Goal: Task Accomplishment & Management: Complete application form

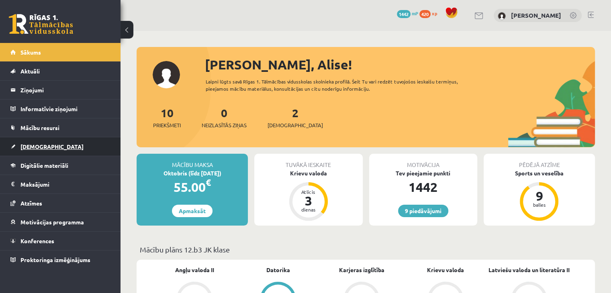
click at [40, 145] on span "[DEMOGRAPHIC_DATA]" at bounding box center [52, 146] width 63 height 7
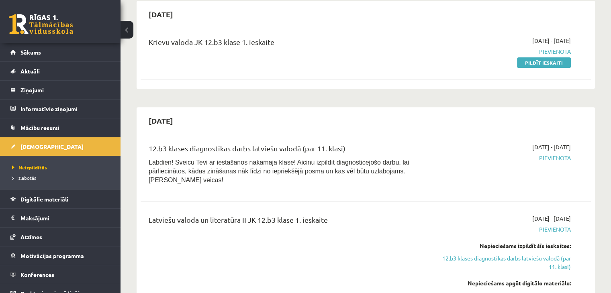
scroll to position [362, 0]
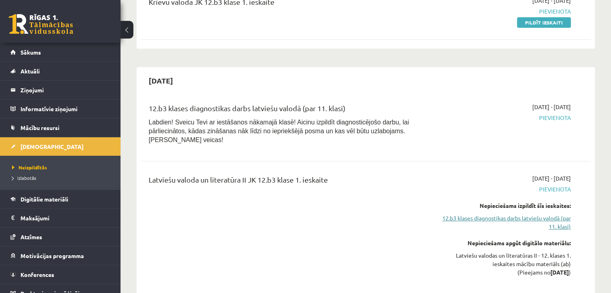
click at [553, 214] on link "12.b3 klases diagnostikas darbs latviešu valodā (par 11. klasi)" at bounding box center [505, 222] width 133 height 17
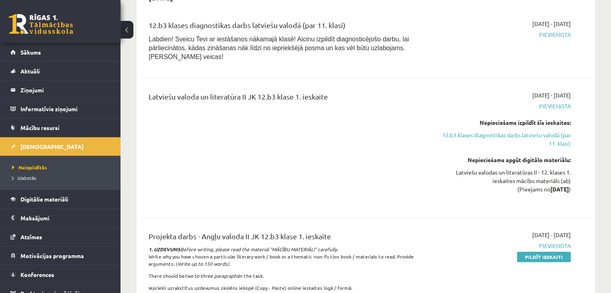
click at [539, 168] on div "Latviešu valodas un literatūras II - 12. klases 1. ieskaites mācību materiāls (…" at bounding box center [505, 180] width 133 height 25
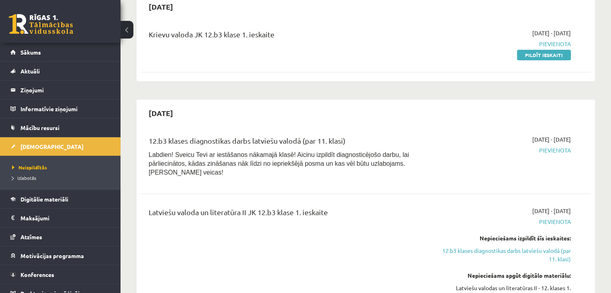
scroll to position [244, 0]
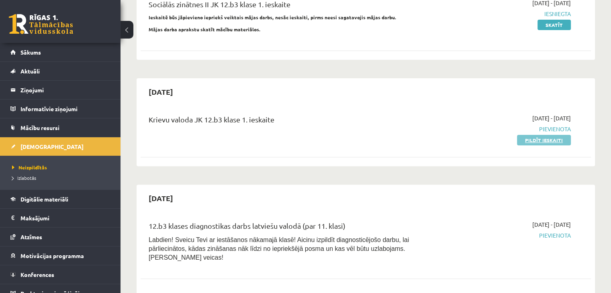
click at [547, 135] on link "Pildīt ieskaiti" at bounding box center [544, 140] width 54 height 10
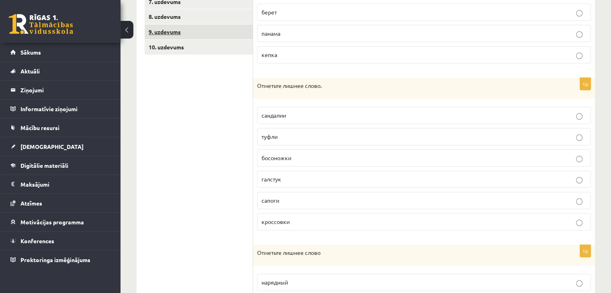
click at [194, 29] on link "9. uzdevums" at bounding box center [199, 32] width 108 height 15
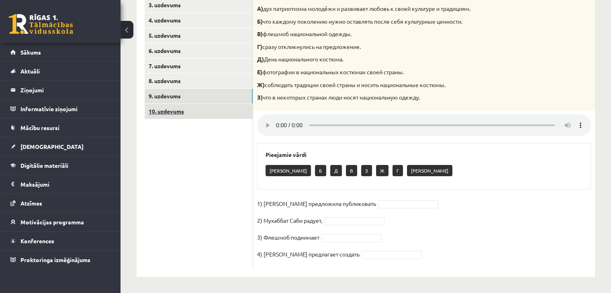
click at [203, 115] on link "10. uzdevums" at bounding box center [199, 111] width 108 height 15
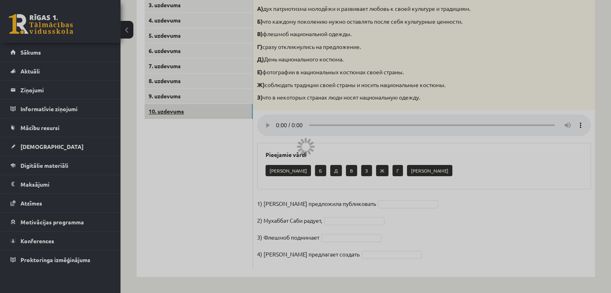
scroll to position [139, 0]
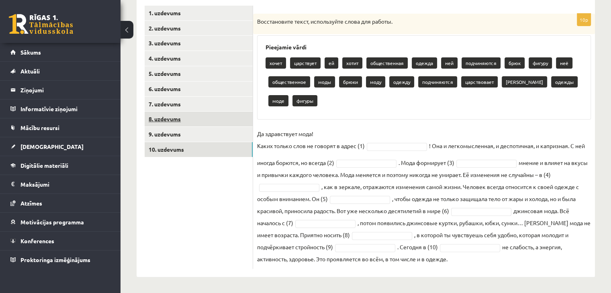
click at [207, 123] on link "8. uzdevums" at bounding box center [199, 119] width 108 height 15
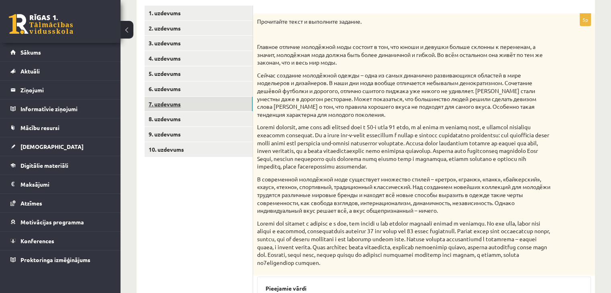
click at [207, 103] on link "7. uzdevums" at bounding box center [199, 104] width 108 height 15
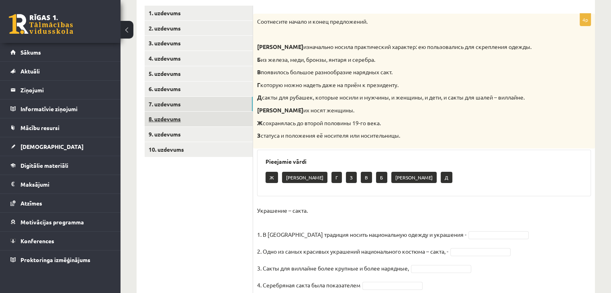
click at [199, 115] on link "8. uzdevums" at bounding box center [199, 119] width 108 height 15
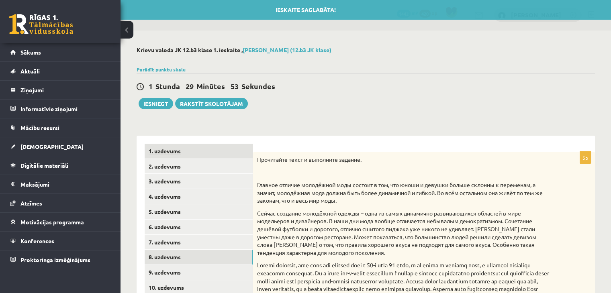
scroll to position [0, 0]
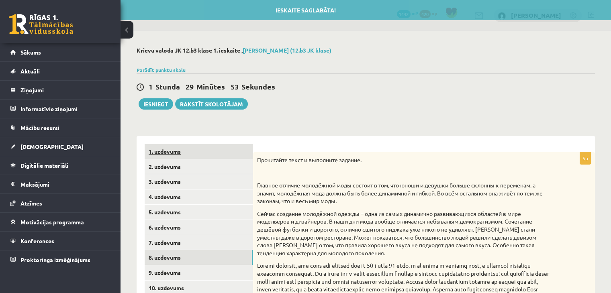
click at [235, 150] on link "1. uzdevums" at bounding box center [199, 151] width 108 height 15
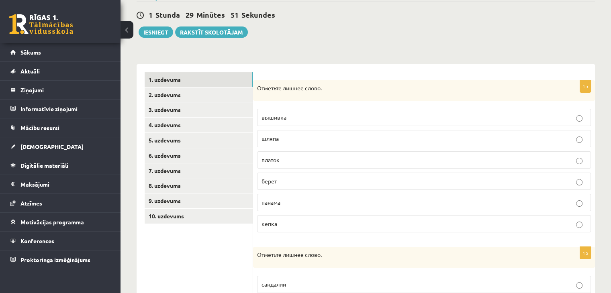
scroll to position [80, 0]
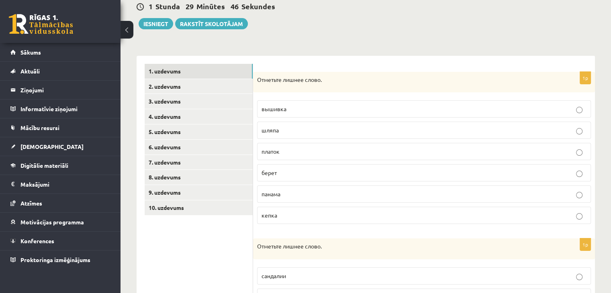
click at [279, 112] on p "вышивка" at bounding box center [424, 109] width 325 height 8
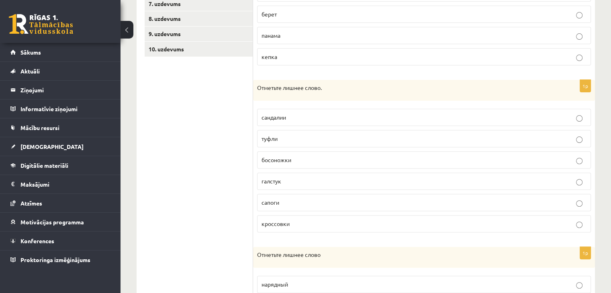
scroll to position [241, 0]
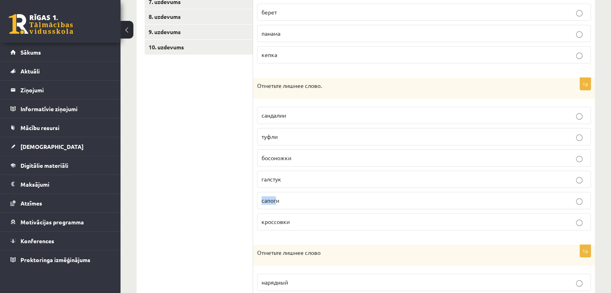
drag, startPoint x: 281, startPoint y: 186, endPoint x: 275, endPoint y: 191, distance: 8.2
click at [275, 191] on fieldset "сандалии туфли босоножки галстук сапоги кроссовки" at bounding box center [424, 168] width 334 height 130
click at [287, 175] on p "галстук" at bounding box center [424, 179] width 325 height 8
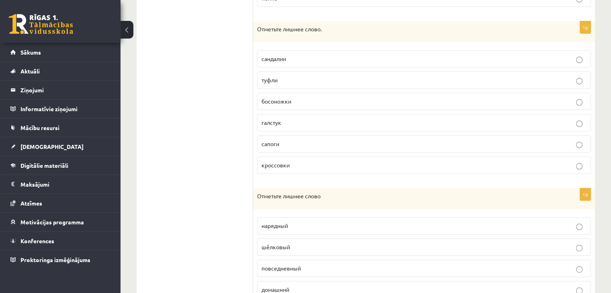
scroll to position [373, 0]
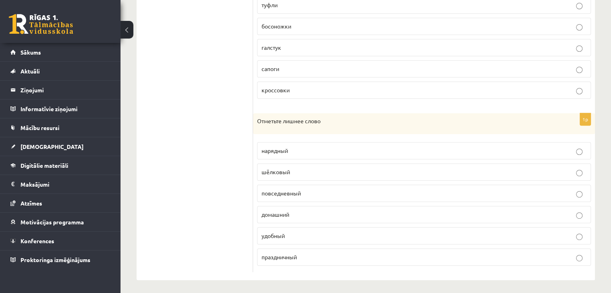
click at [300, 170] on p "шёлковый" at bounding box center [424, 172] width 325 height 8
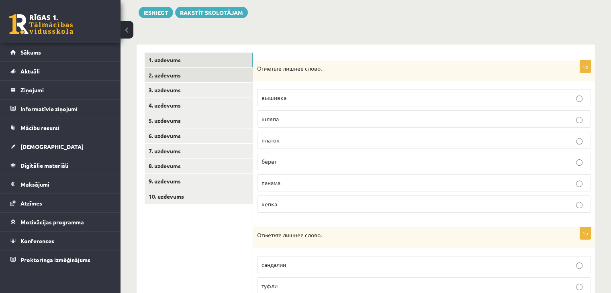
click at [197, 80] on link "2. uzdevums" at bounding box center [199, 75] width 108 height 15
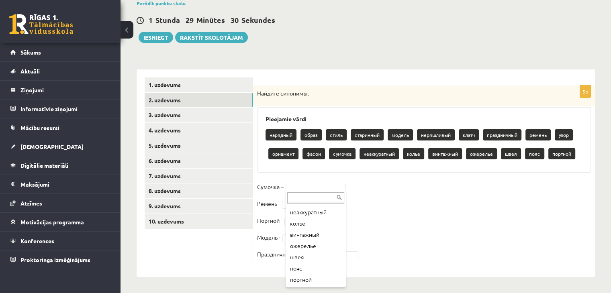
scroll to position [116, 0]
drag, startPoint x: 279, startPoint y: 93, endPoint x: 309, endPoint y: 94, distance: 29.8
click at [309, 94] on p "Найдите синонимы." at bounding box center [404, 94] width 294 height 8
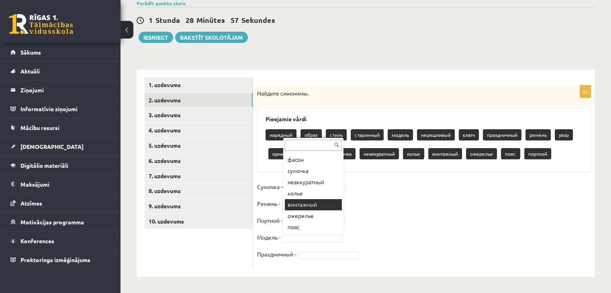
scroll to position [145, 0]
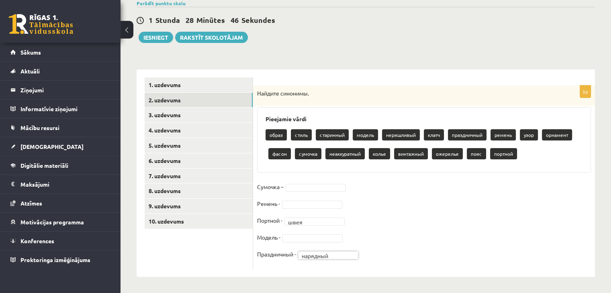
click at [307, 192] on fieldset "Сумочка – Ремень - Портной - швея **** Модель - Праздничный - нарядный ********" at bounding box center [424, 223] width 334 height 84
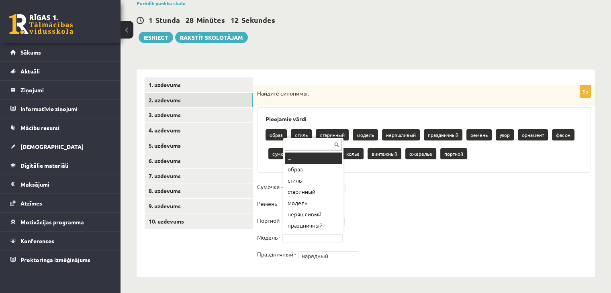
scroll to position [10, 0]
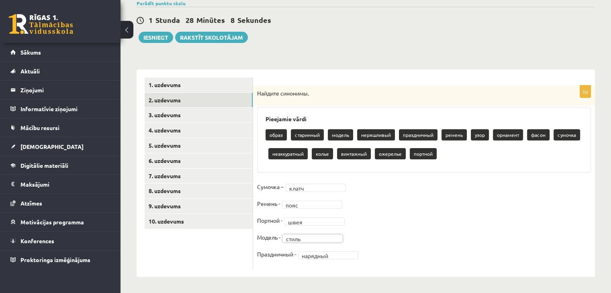
click at [307, 233] on fieldset "Сумочка – клатч ***** Ремень - пояс **** Портной - швея **** Модель - стиль ***…" at bounding box center [424, 223] width 334 height 84
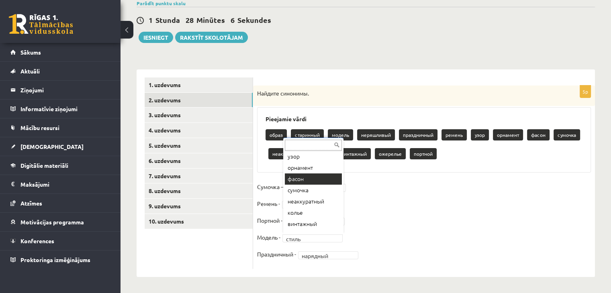
scroll to position [100, 0]
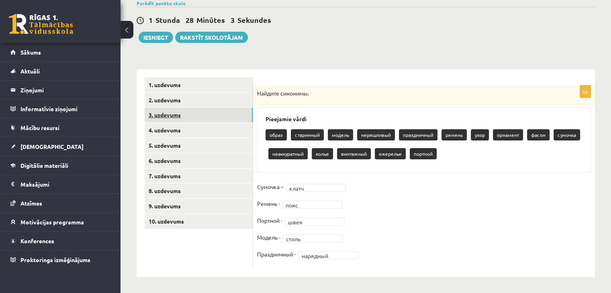
click at [222, 118] on link "3. uzdevums" at bounding box center [199, 115] width 108 height 15
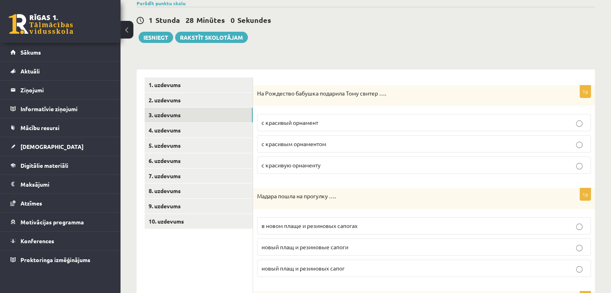
click at [373, 147] on p "с красивым орнаментом" at bounding box center [424, 144] width 325 height 8
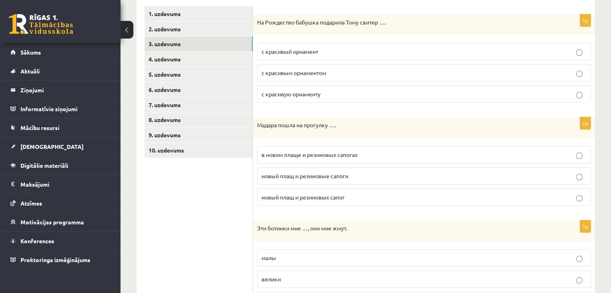
scroll to position [187, 0]
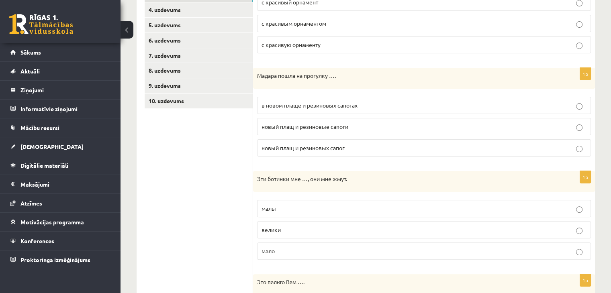
click at [344, 101] on p "в новом плаще и резиновых сапогах" at bounding box center [424, 105] width 325 height 8
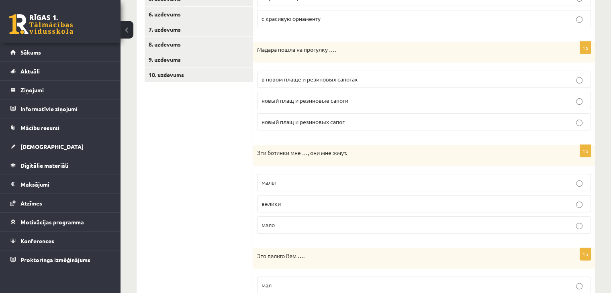
scroll to position [228, 0]
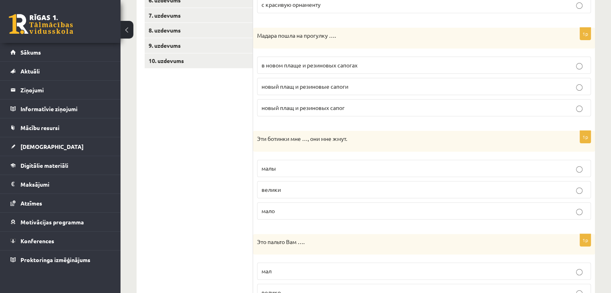
click at [346, 170] on p "малы" at bounding box center [424, 168] width 325 height 8
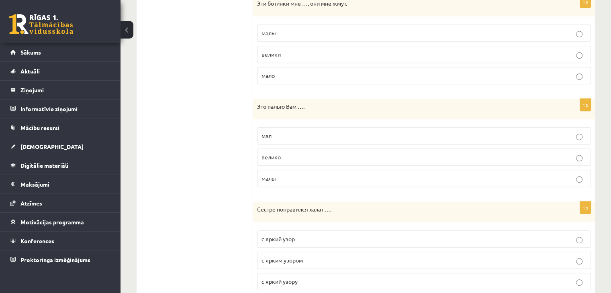
scroll to position [429, 0]
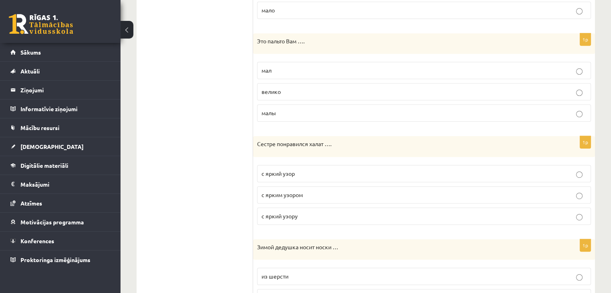
click at [273, 94] on label "велико" at bounding box center [424, 91] width 334 height 17
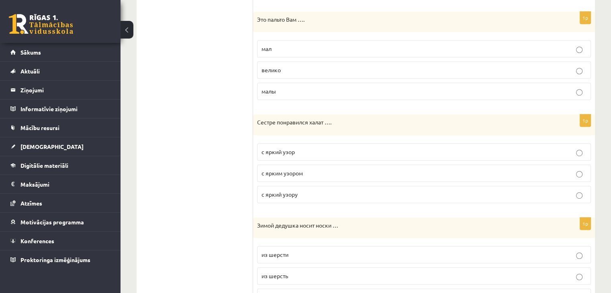
scroll to position [469, 0]
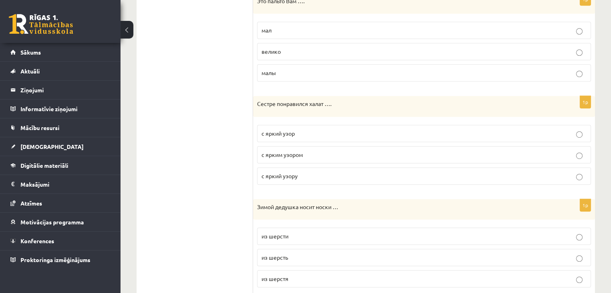
click at [310, 153] on p "с ярким узором" at bounding box center [424, 155] width 325 height 8
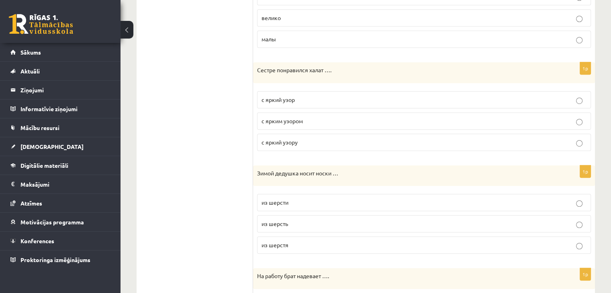
scroll to position [549, 0]
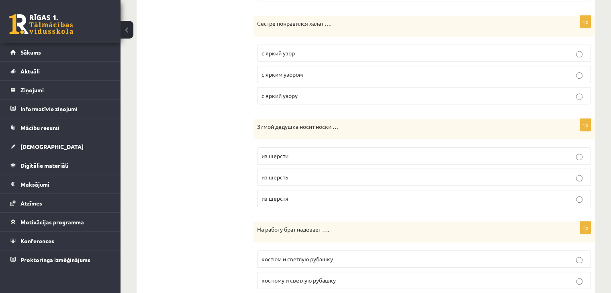
click at [288, 158] on label "из шерсти" at bounding box center [424, 156] width 334 height 17
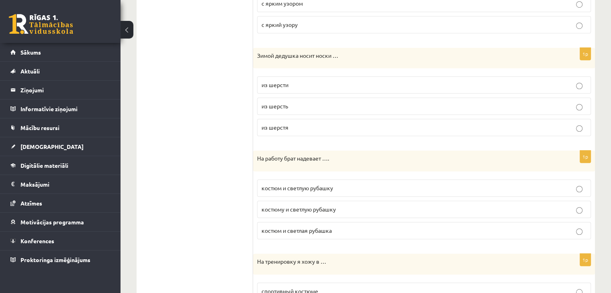
scroll to position [670, 0]
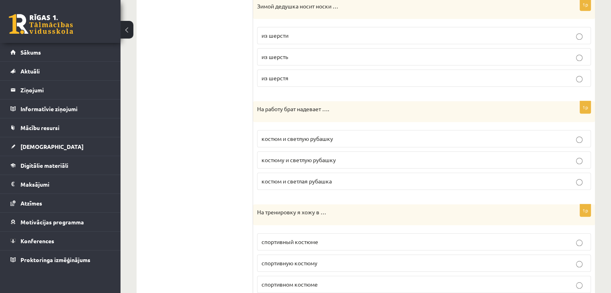
click at [299, 135] on span "костюм и светлую рубашку" at bounding box center [298, 138] width 72 height 7
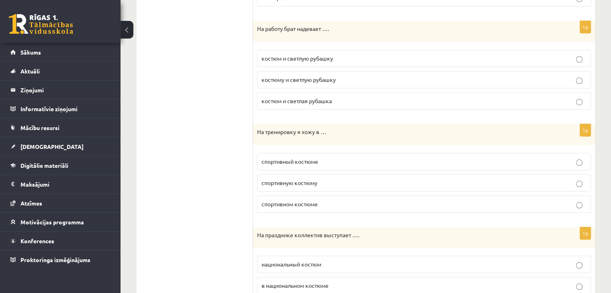
click at [329, 168] on fieldset "спортивный костюме спортивную костюму спортивном костюме" at bounding box center [424, 182] width 334 height 66
click at [320, 196] on label "спортивном костюме" at bounding box center [424, 204] width 334 height 17
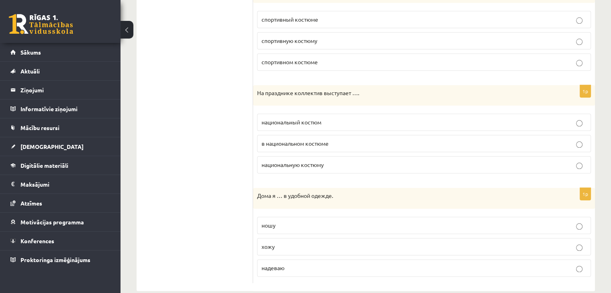
scroll to position [902, 0]
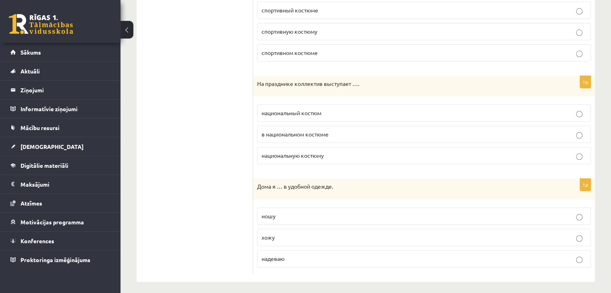
click at [321, 131] on span "в национальном костюме" at bounding box center [295, 134] width 67 height 7
click at [287, 234] on p "хожу" at bounding box center [424, 238] width 325 height 8
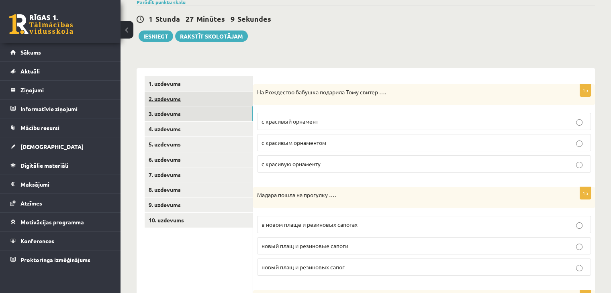
scroll to position [17, 0]
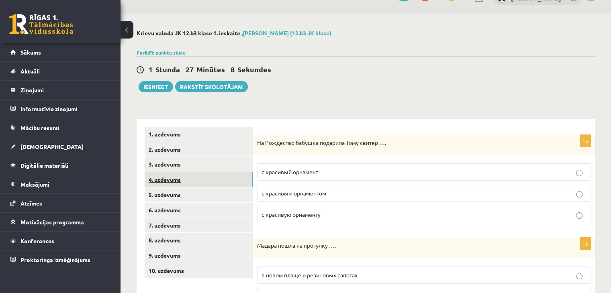
click at [185, 176] on link "4. uzdevums" at bounding box center [199, 179] width 108 height 15
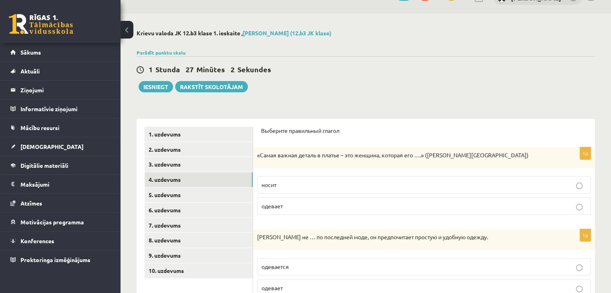
click at [319, 191] on label "носит" at bounding box center [424, 184] width 334 height 17
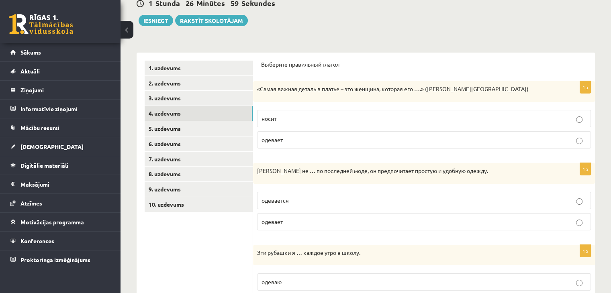
scroll to position [98, 0]
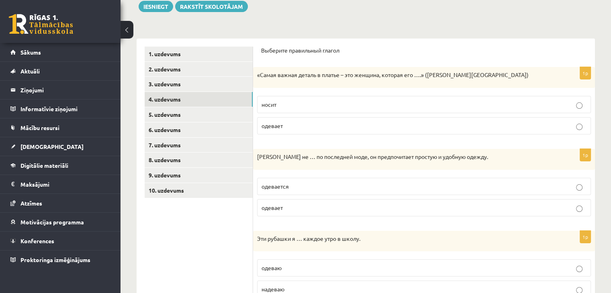
click at [314, 183] on p "одевается" at bounding box center [424, 187] width 325 height 8
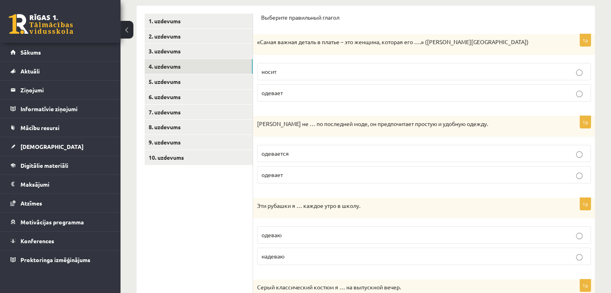
scroll to position [178, 0]
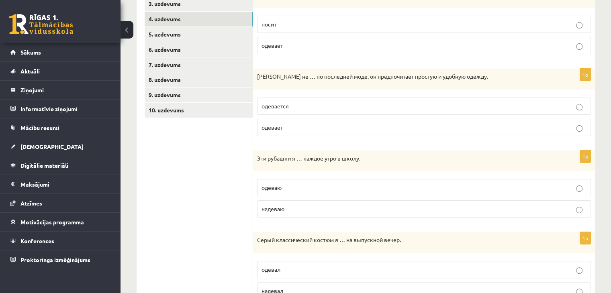
click at [299, 211] on p "надеваю" at bounding box center [424, 209] width 325 height 8
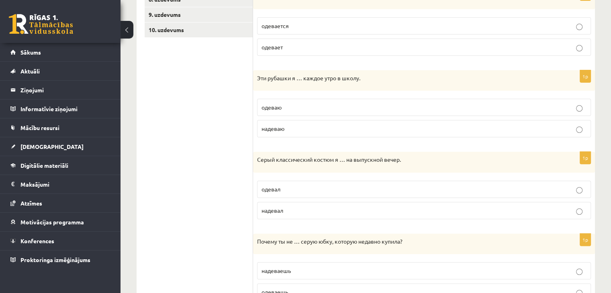
scroll to position [295, 0]
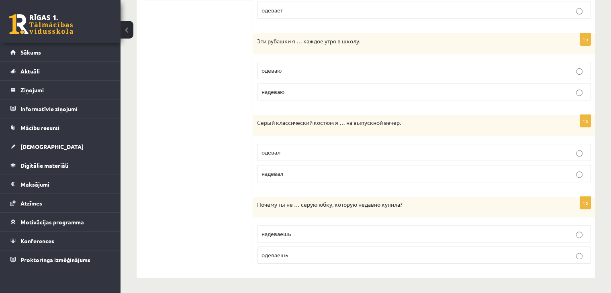
click at [301, 170] on p "надевал" at bounding box center [424, 174] width 325 height 8
click at [282, 257] on p "одеваешь" at bounding box center [424, 255] width 325 height 8
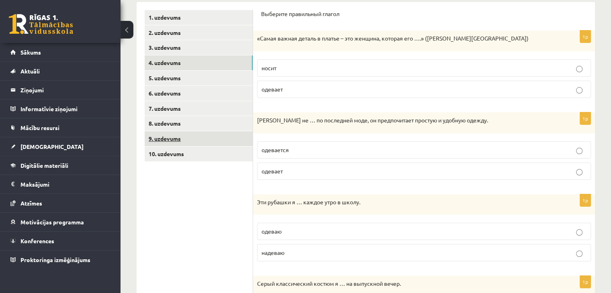
scroll to position [94, 0]
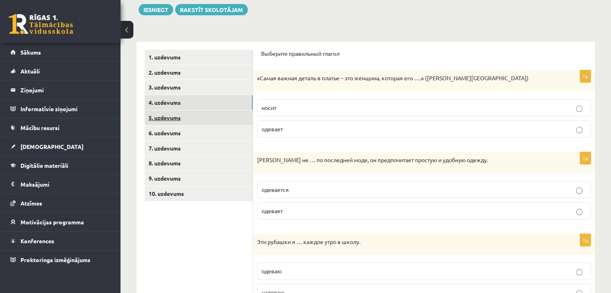
click at [227, 116] on link "5. uzdevums" at bounding box center [199, 118] width 108 height 15
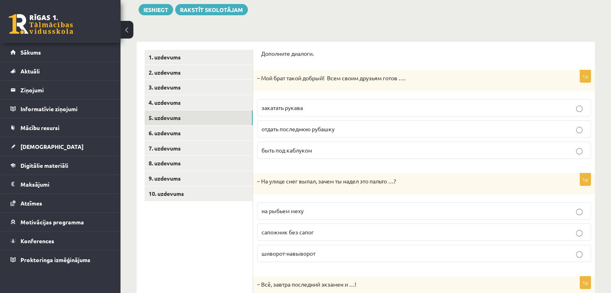
click at [352, 128] on p "отдать последнюю рубашку" at bounding box center [424, 129] width 325 height 8
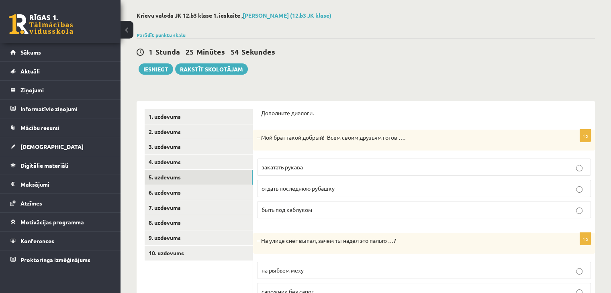
scroll to position [156, 0]
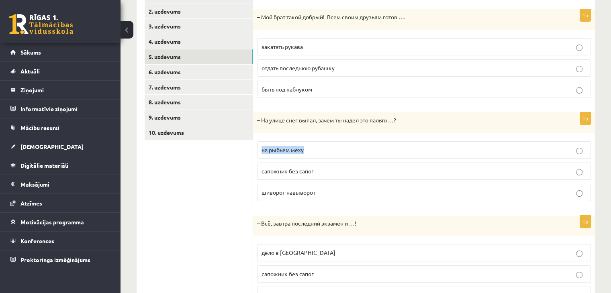
drag, startPoint x: 255, startPoint y: 148, endPoint x: 309, endPoint y: 147, distance: 53.5
click at [319, 145] on div "1p – На улице снег выпал, зачем ты надел это пальто …? на рыбьем меху сапожник …" at bounding box center [424, 160] width 342 height 95
click at [270, 148] on span "на рыбьем меху" at bounding box center [283, 149] width 42 height 7
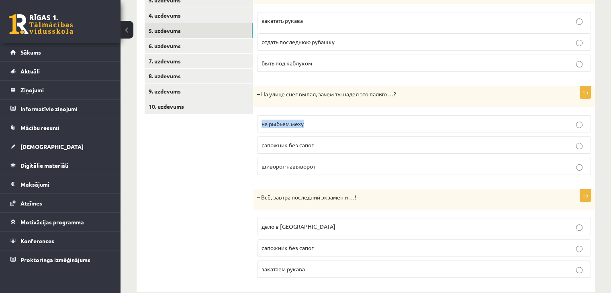
scroll to position [196, 0]
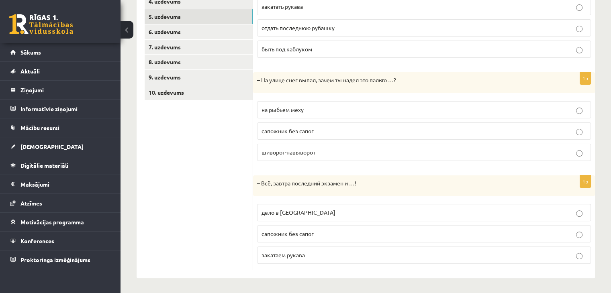
click at [199, 213] on ul "1. uzdevums 2. uzdevums 3. uzdevums 4. uzdevums 5. uzdevums 6. uzdevums 7. uzde…" at bounding box center [199, 110] width 109 height 322
drag, startPoint x: 307, startPoint y: 253, endPoint x: 255, endPoint y: 254, distance: 51.5
click at [255, 254] on div "1p – Всё, завтра последний экзамен и …! дело в шляпе сапожник без сапог закатае…" at bounding box center [424, 223] width 342 height 95
click at [352, 254] on p "закатаем рукава" at bounding box center [424, 255] width 325 height 8
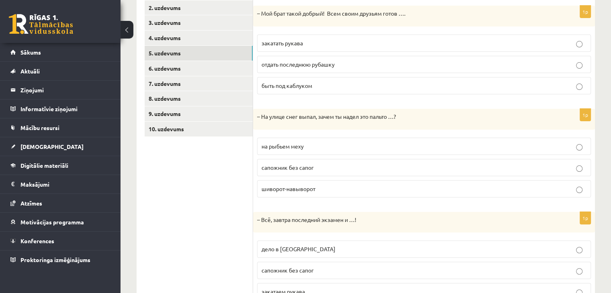
scroll to position [115, 0]
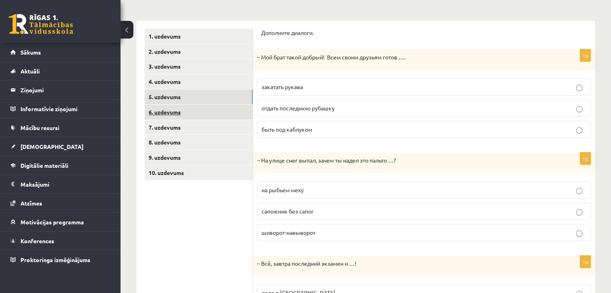
click at [192, 108] on link "6. uzdevums" at bounding box center [199, 112] width 108 height 15
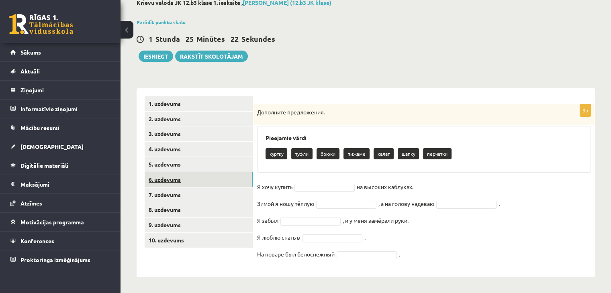
scroll to position [48, 0]
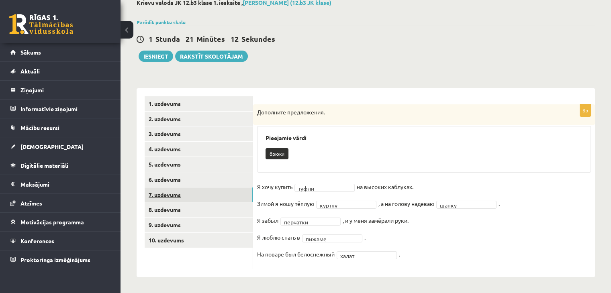
click at [164, 197] on link "7. uzdevums" at bounding box center [199, 195] width 108 height 15
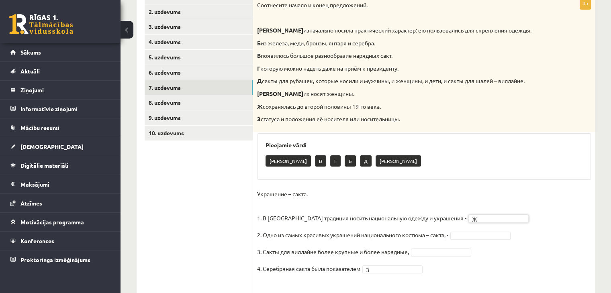
scroll to position [142, 0]
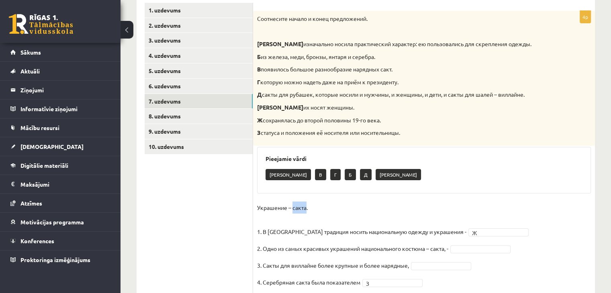
drag, startPoint x: 293, startPoint y: 207, endPoint x: 306, endPoint y: 208, distance: 12.9
click at [306, 208] on p "Украшение – сакта. 1. В Латвии традиция носить национальную одежду и украшения -" at bounding box center [361, 220] width 209 height 36
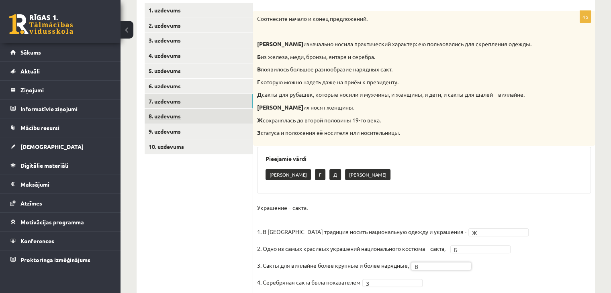
click at [203, 111] on link "8. uzdevums" at bounding box center [199, 116] width 108 height 15
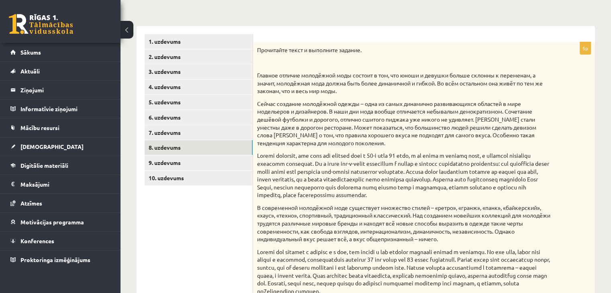
scroll to position [96, 0]
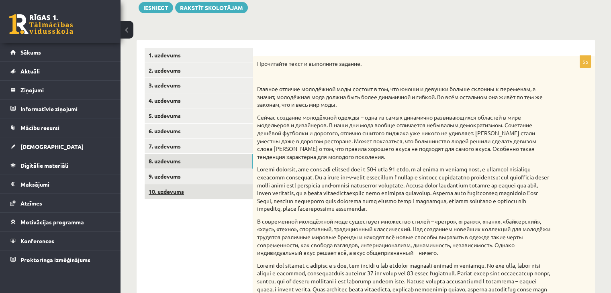
click at [196, 185] on link "10. uzdevums" at bounding box center [199, 192] width 108 height 15
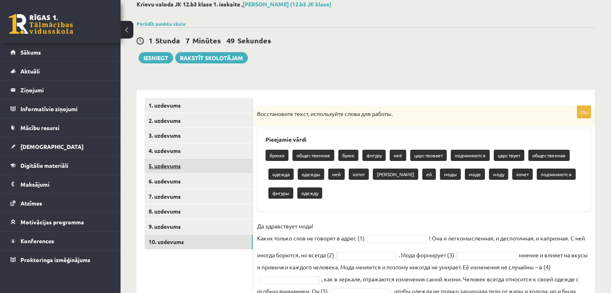
scroll to position [0, 0]
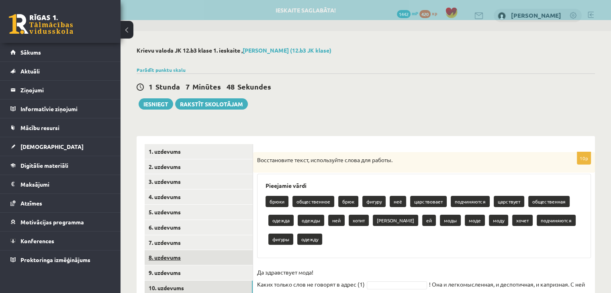
click at [224, 265] on link "8. uzdevums" at bounding box center [199, 257] width 108 height 15
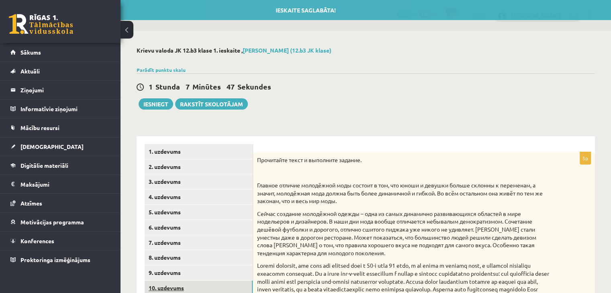
click at [217, 283] on link "10. uzdevums" at bounding box center [199, 288] width 108 height 15
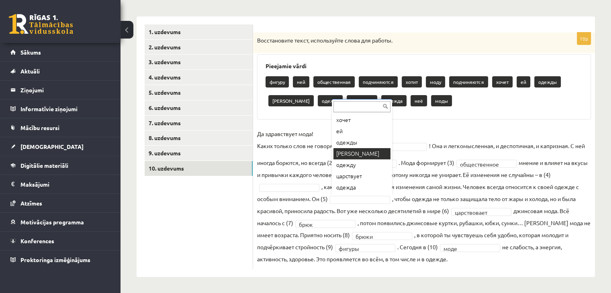
scroll to position [71, 0]
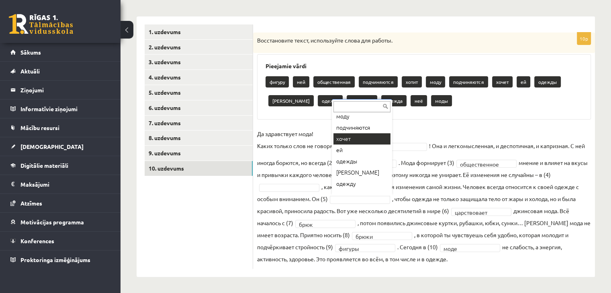
drag, startPoint x: 334, startPoint y: 152, endPoint x: 328, endPoint y: 152, distance: 5.6
click at [330, 152] on body "0 Dāvanas 1442 mP 420 xp Alise Pukalova Sākums Aktuāli Kā mācīties eSKOLĀ Konta…" at bounding box center [305, 26] width 611 height 293
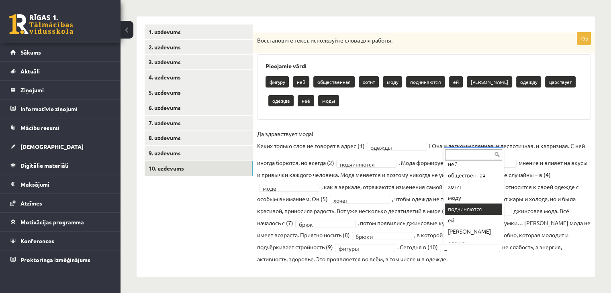
scroll to position [40, 0]
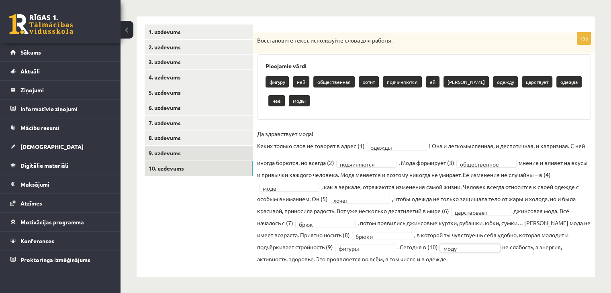
click at [189, 153] on link "9. uzdevums" at bounding box center [199, 153] width 108 height 15
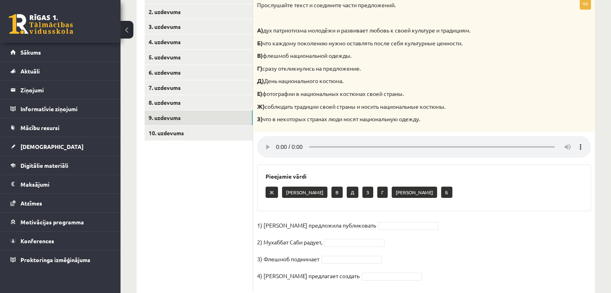
scroll to position [137, 0]
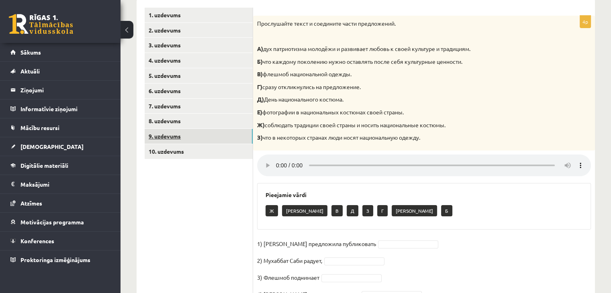
click at [204, 129] on link "9. uzdevums" at bounding box center [199, 136] width 108 height 15
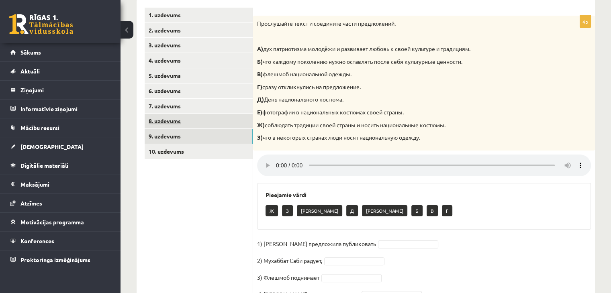
click at [199, 123] on link "8. uzdevums" at bounding box center [199, 121] width 108 height 15
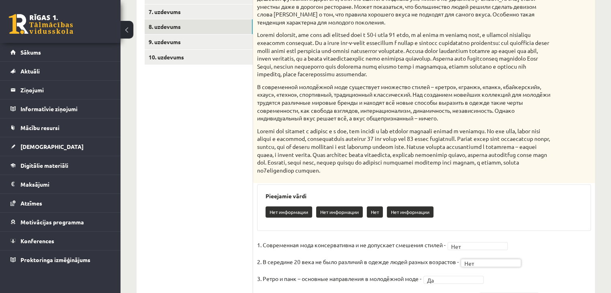
scroll to position [217, 0]
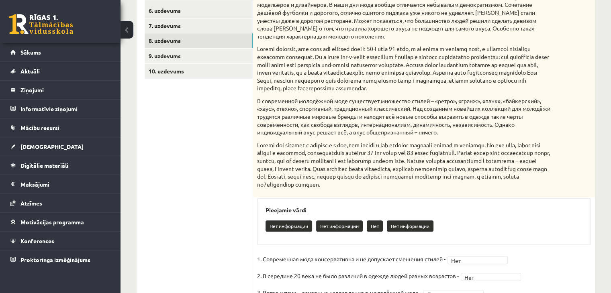
click at [490, 290] on fieldset "1. Современная мода консервативна и не допускает смешения стилей - Нет *** 2. В…" at bounding box center [424, 295] width 334 height 84
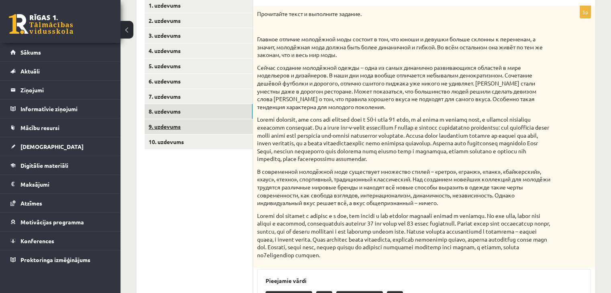
scroll to position [137, 0]
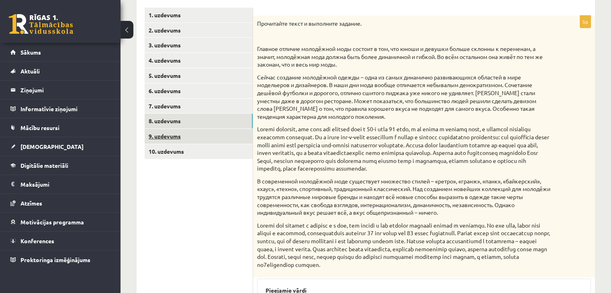
click at [209, 135] on link "9. uzdevums" at bounding box center [199, 136] width 108 height 15
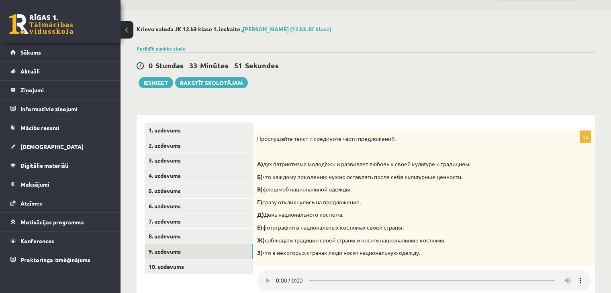
scroll to position [16, 0]
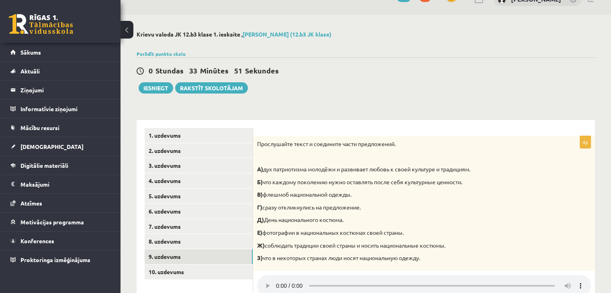
click at [157, 81] on div "0 Stundas 33 Minūtes 51 Sekundes Ieskaite saglabāta! Iesniegt Rakstīt skolotājam" at bounding box center [366, 75] width 459 height 36
click at [157, 83] on button "Iesniegt" at bounding box center [156, 87] width 35 height 11
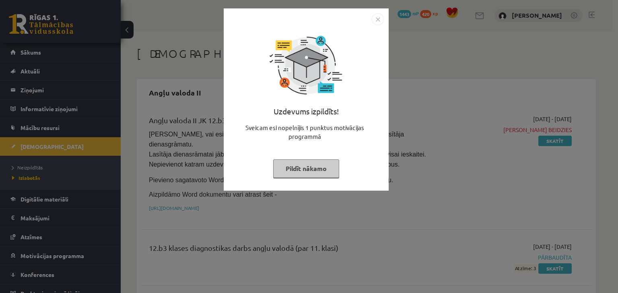
click at [297, 172] on button "Pildīt nākamo" at bounding box center [306, 169] width 66 height 18
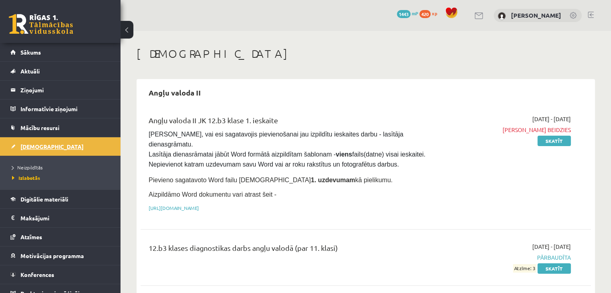
click at [47, 138] on link "[DEMOGRAPHIC_DATA]" at bounding box center [60, 146] width 100 height 18
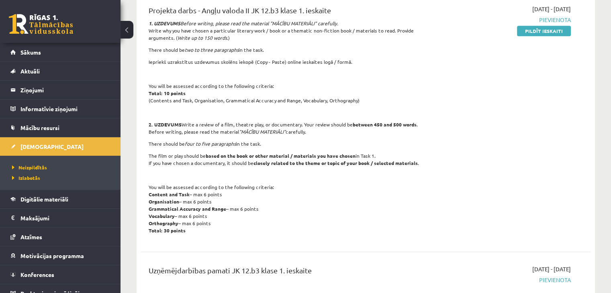
scroll to position [603, 0]
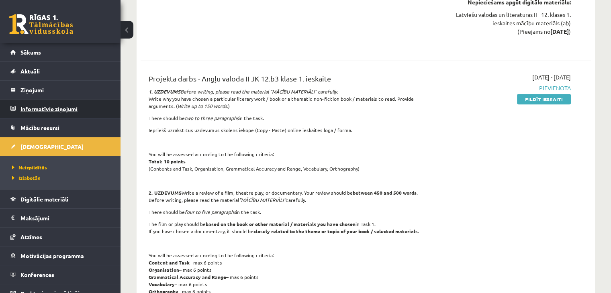
click at [71, 106] on legend "Informatīvie ziņojumi 0" at bounding box center [66, 109] width 90 height 18
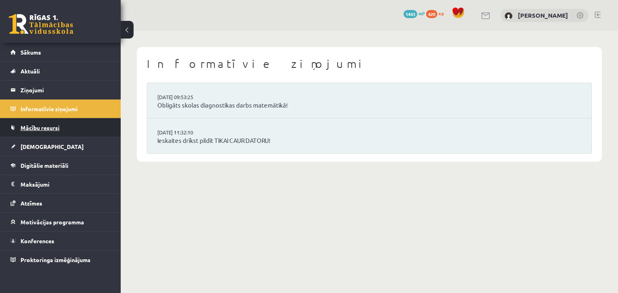
click at [72, 123] on link "Mācību resursi" at bounding box center [60, 128] width 100 height 18
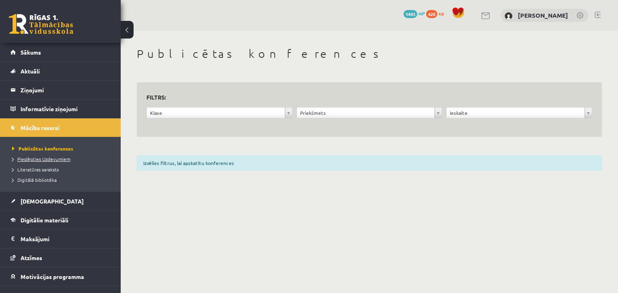
click at [71, 159] on link "Pieslēgties Uzdevumiem" at bounding box center [62, 159] width 101 height 7
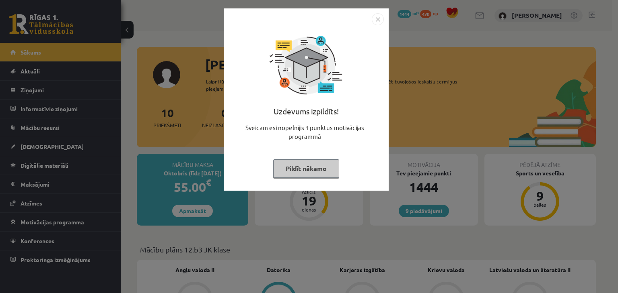
click at [313, 161] on button "Pildīt nākamo" at bounding box center [306, 169] width 66 height 18
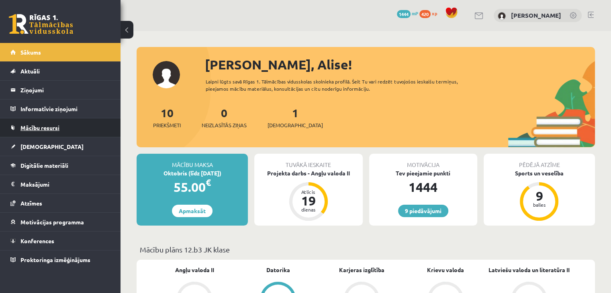
click at [90, 119] on link "Mācību resursi" at bounding box center [60, 128] width 100 height 18
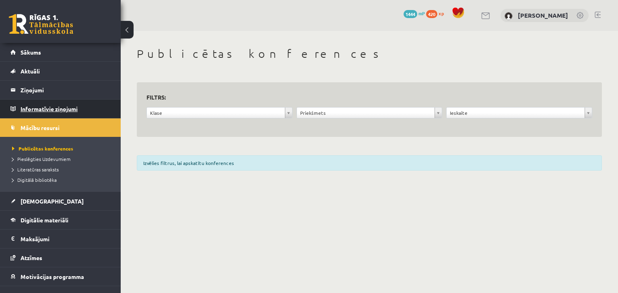
click at [96, 101] on legend "Informatīvie ziņojumi 0" at bounding box center [66, 109] width 90 height 18
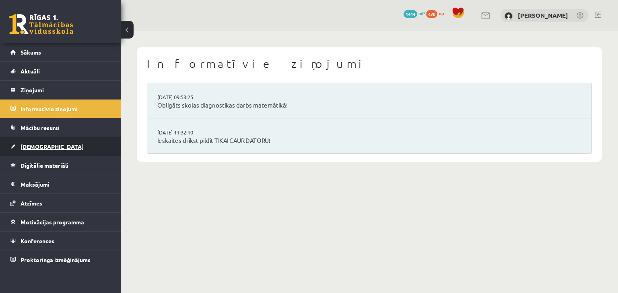
click at [52, 147] on link "[DEMOGRAPHIC_DATA]" at bounding box center [60, 146] width 100 height 18
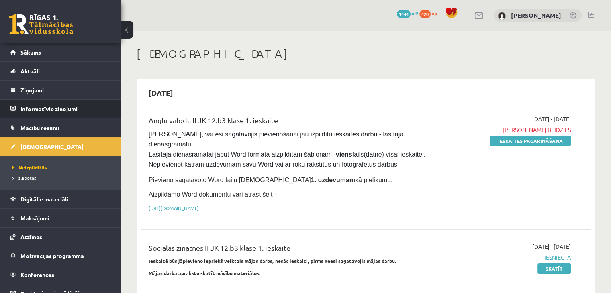
click at [67, 103] on legend "Informatīvie ziņojumi 0" at bounding box center [66, 109] width 90 height 18
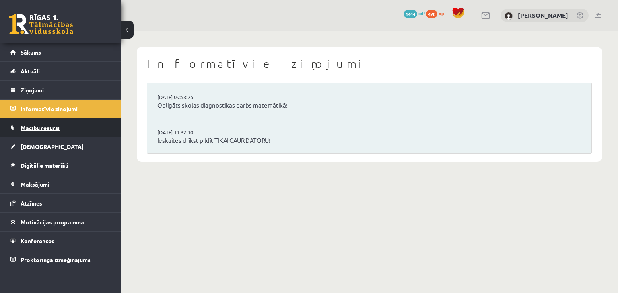
click at [67, 125] on link "Mācību resursi" at bounding box center [60, 128] width 100 height 18
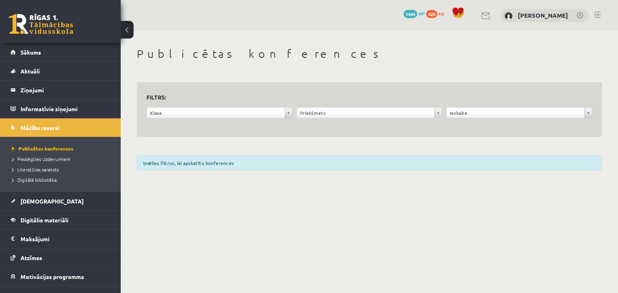
click at [66, 154] on li "Pieslēgties Uzdevumiem" at bounding box center [62, 159] width 101 height 10
click at [64, 156] on span "Pieslēgties Uzdevumiem" at bounding box center [44, 159] width 64 height 6
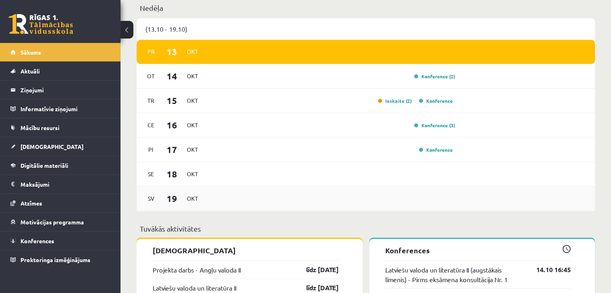
scroll to position [482, 0]
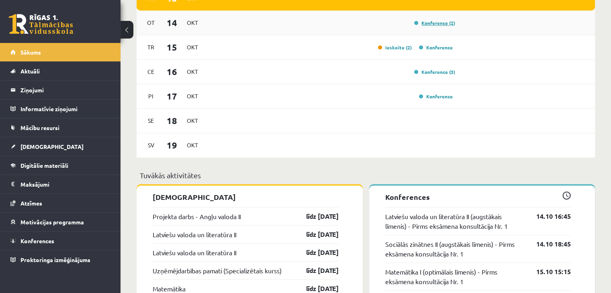
click at [424, 23] on link "Konference (2)" at bounding box center [434, 23] width 41 height 6
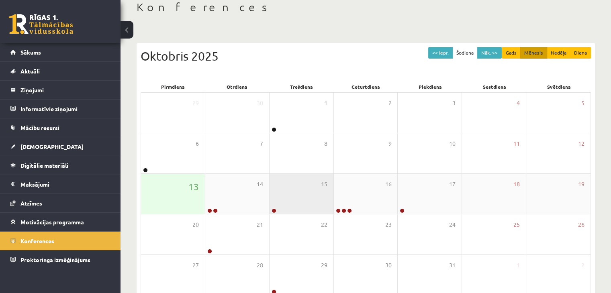
scroll to position [80, 0]
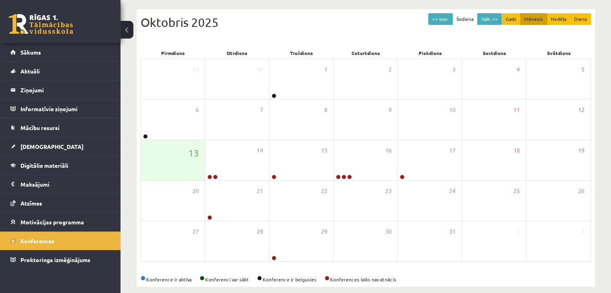
click at [73, 32] on link at bounding box center [41, 24] width 64 height 20
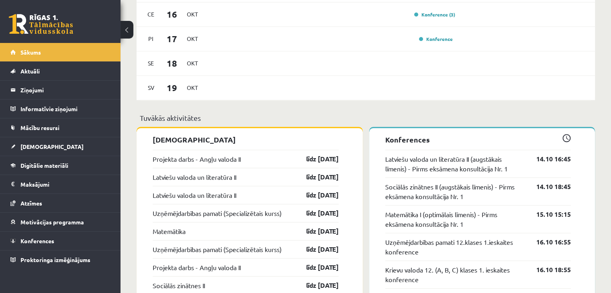
scroll to position [558, 0]
